Goal: Use online tool/utility

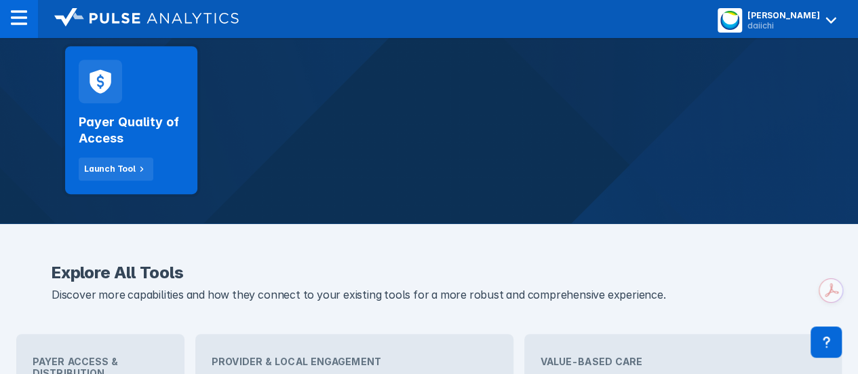
scroll to position [292, 0]
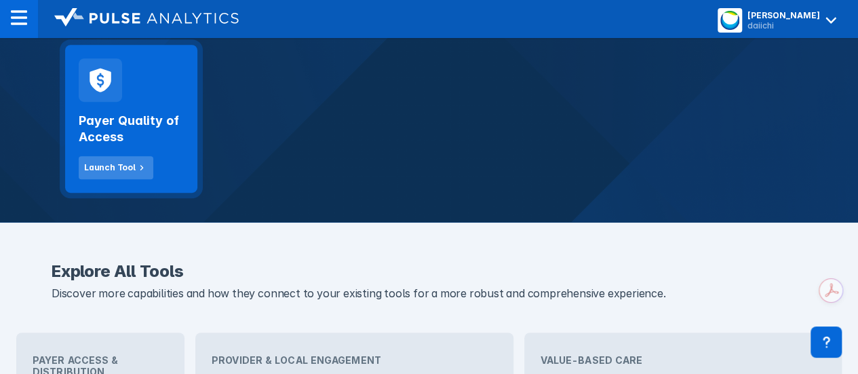
click at [92, 170] on div "Launch Tool" at bounding box center [110, 167] width 52 height 12
